Goal: Information Seeking & Learning: Learn about a topic

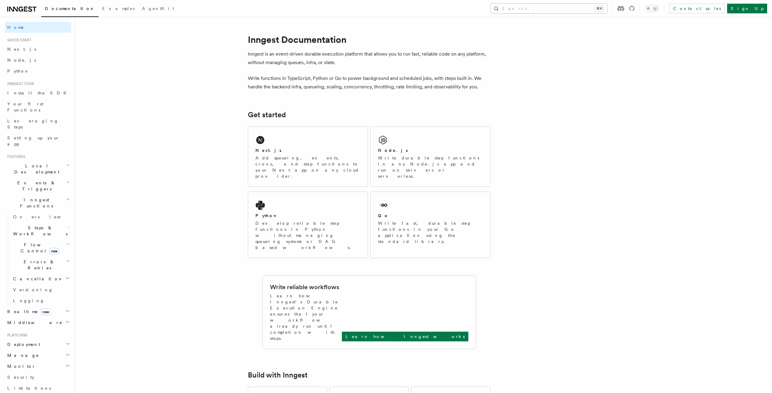
click at [561, 10] on button "Search... ⌘K" at bounding box center [549, 9] width 116 height 10
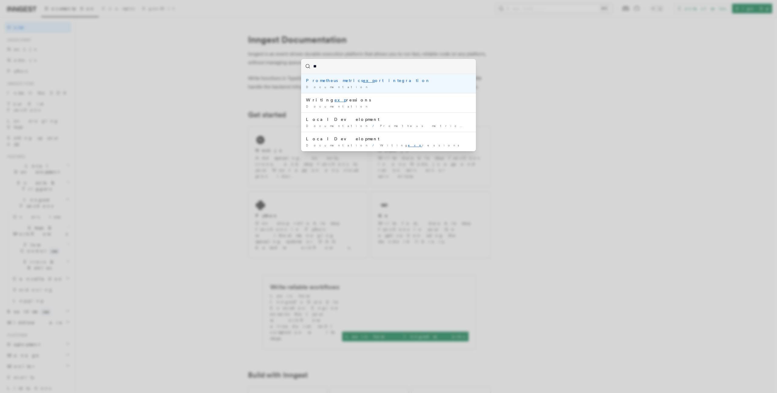
type input "*"
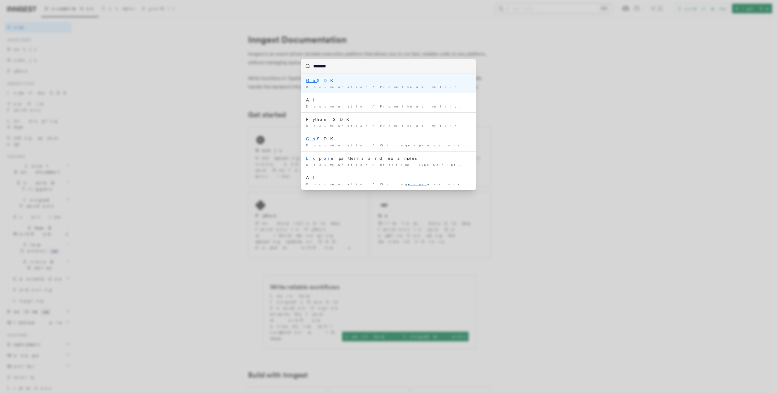
type input "*********"
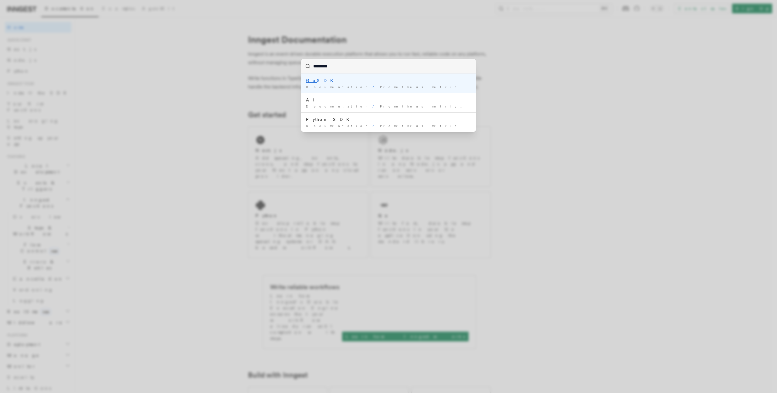
click at [338, 80] on div "Go SDK" at bounding box center [388, 80] width 165 height 6
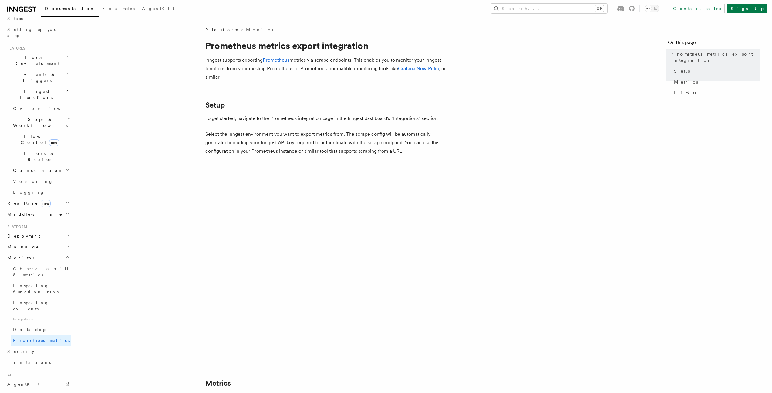
scroll to position [157, 0]
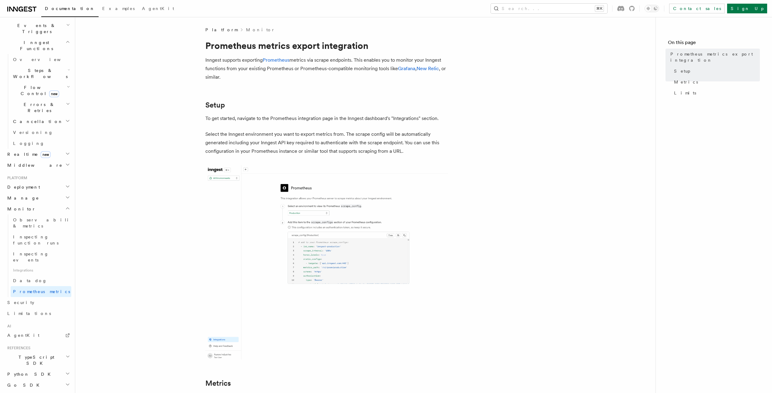
click at [29, 368] on h2 "Python SDK" at bounding box center [38, 373] width 66 height 11
click at [30, 379] on h2 "Go SDK" at bounding box center [38, 384] width 66 height 11
click at [31, 392] on span "Reference" at bounding box center [30, 396] width 34 height 6
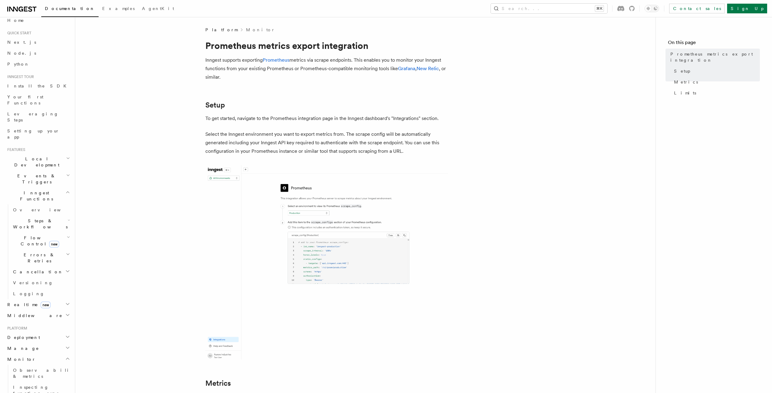
scroll to position [0, 0]
